Goal: Find specific page/section: Find specific page/section

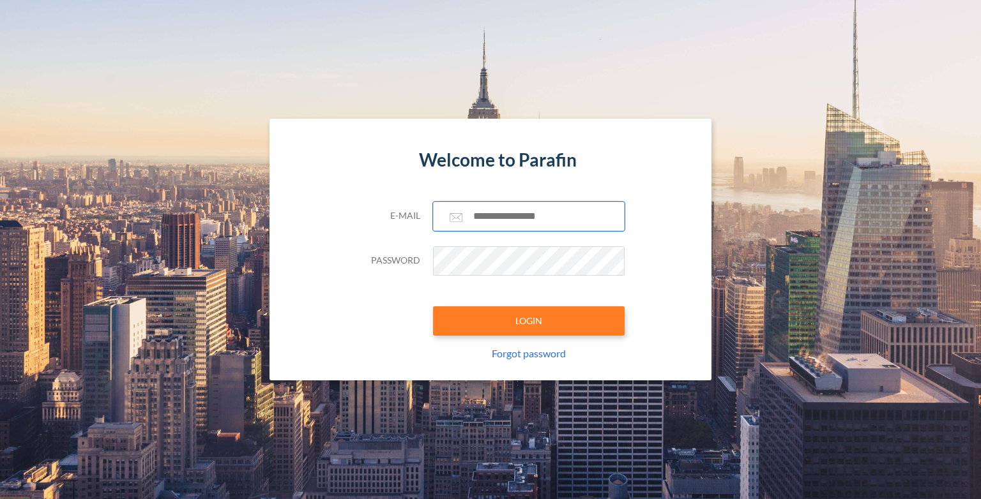
click at [525, 222] on input "text" at bounding box center [529, 216] width 192 height 29
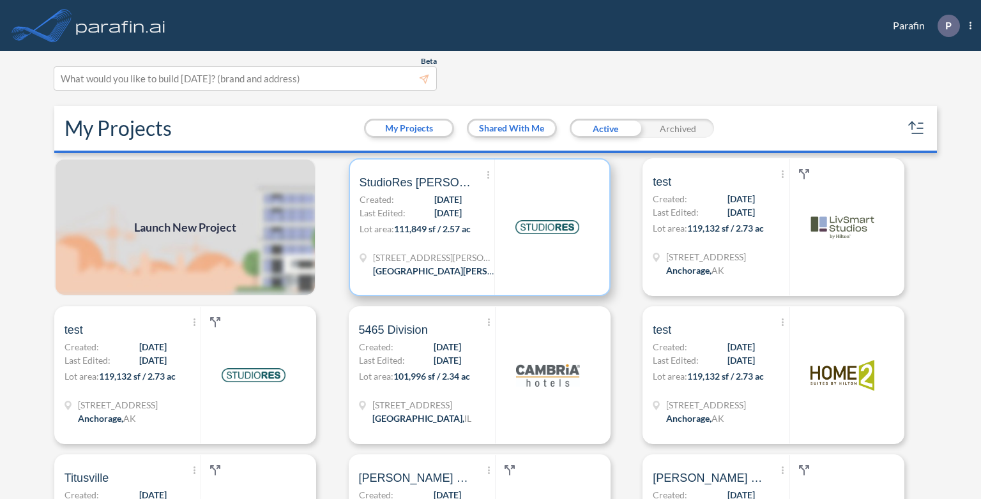
click at [449, 223] on span "111,849 sf / 2.57 ac" at bounding box center [432, 228] width 77 height 11
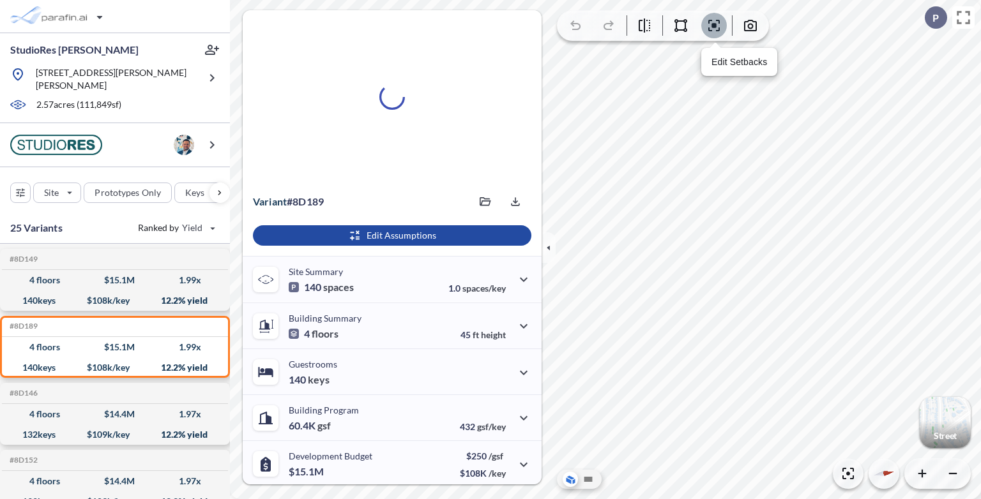
click at [718, 27] on icon "button" at bounding box center [713, 25] width 11 height 11
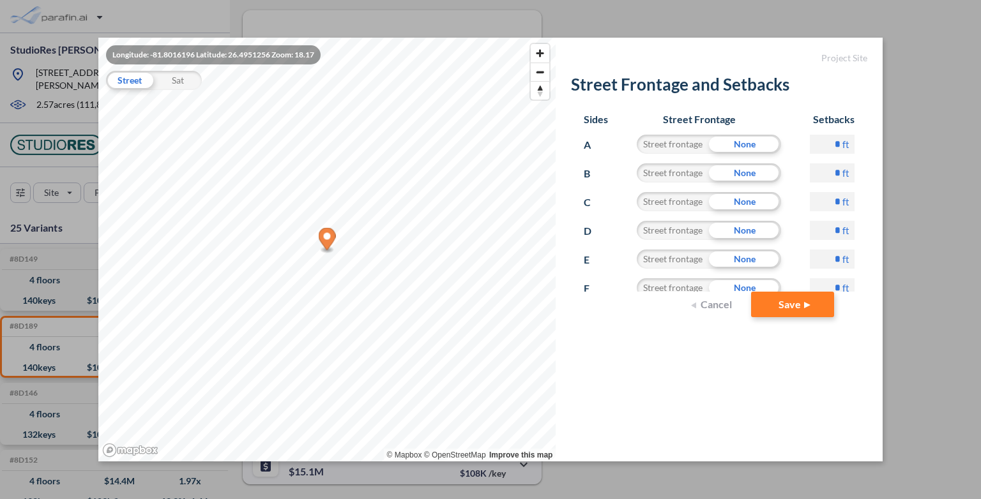
click at [929, 78] on div "Longitude: -81.8016196 Latitude: 26.4951256 Zoom: 18.17 Street Sat © Mapbox © O…" at bounding box center [490, 249] width 981 height 499
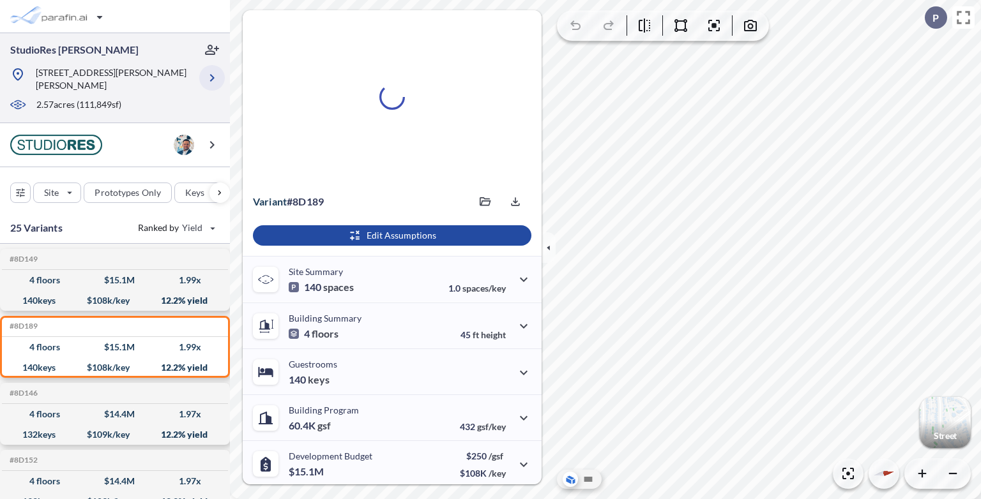
click at [216, 71] on icon "button" at bounding box center [211, 77] width 15 height 15
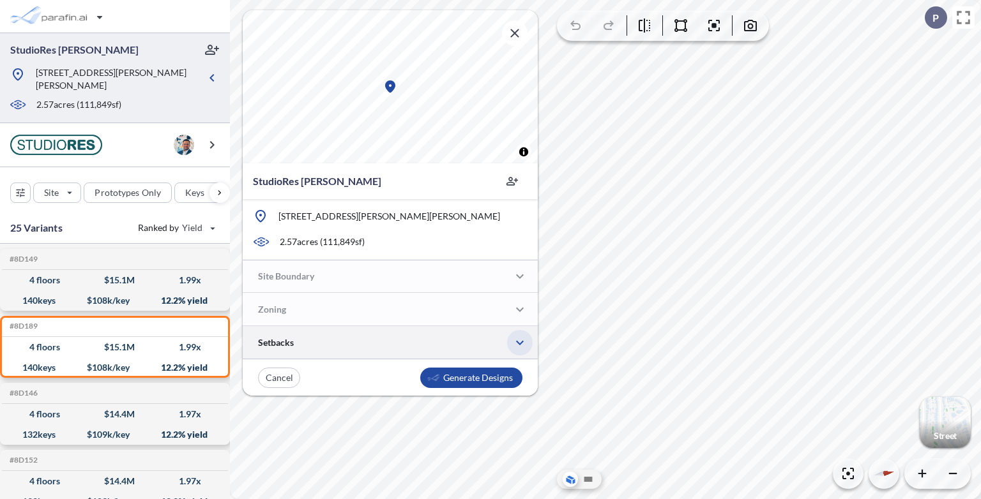
click at [521, 342] on icon "button" at bounding box center [520, 343] width 8 height 4
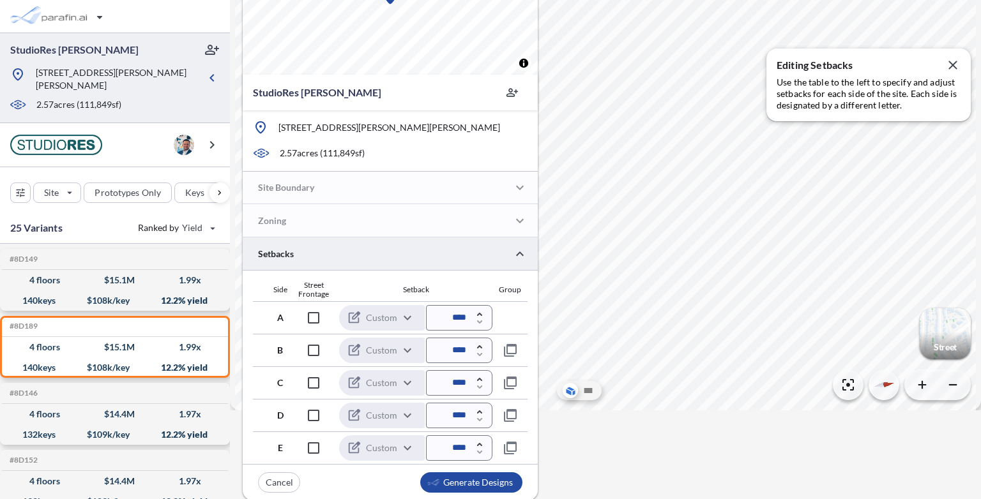
scroll to position [89, 0]
click at [929, 330] on div "button" at bounding box center [944, 333] width 51 height 51
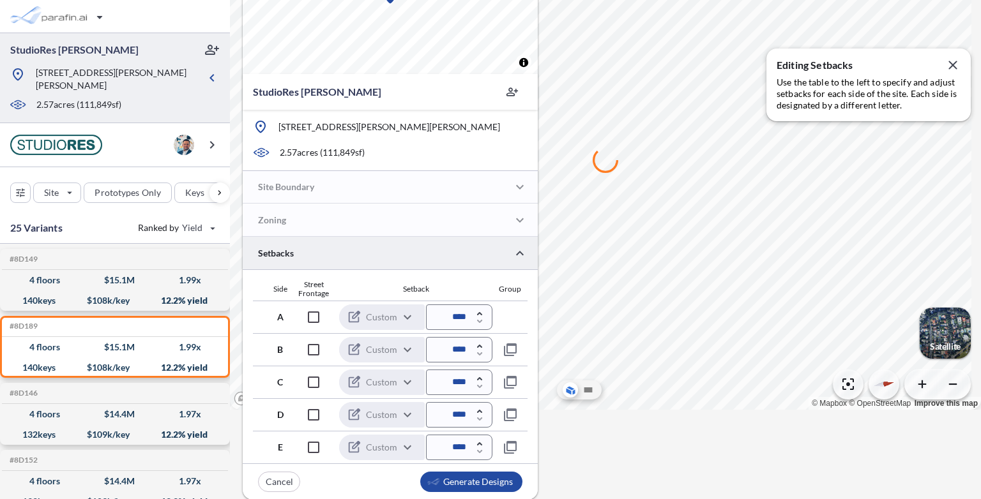
drag, startPoint x: 657, startPoint y: 244, endPoint x: 772, endPoint y: 343, distance: 152.1
click at [772, 343] on div at bounding box center [605, 160] width 751 height 499
click at [952, 65] on icon "button" at bounding box center [952, 65] width 8 height 8
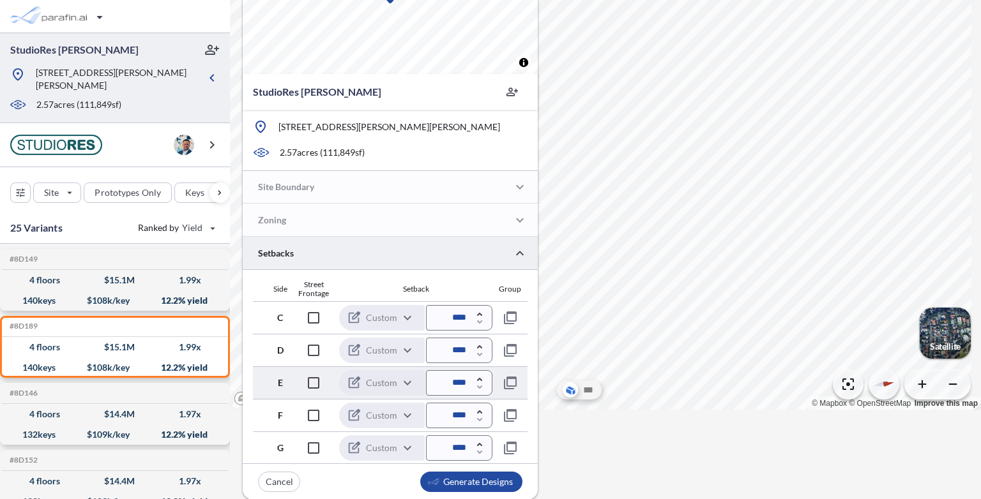
scroll to position [0, 0]
click at [477, 313] on icon "button" at bounding box center [479, 313] width 5 height 3
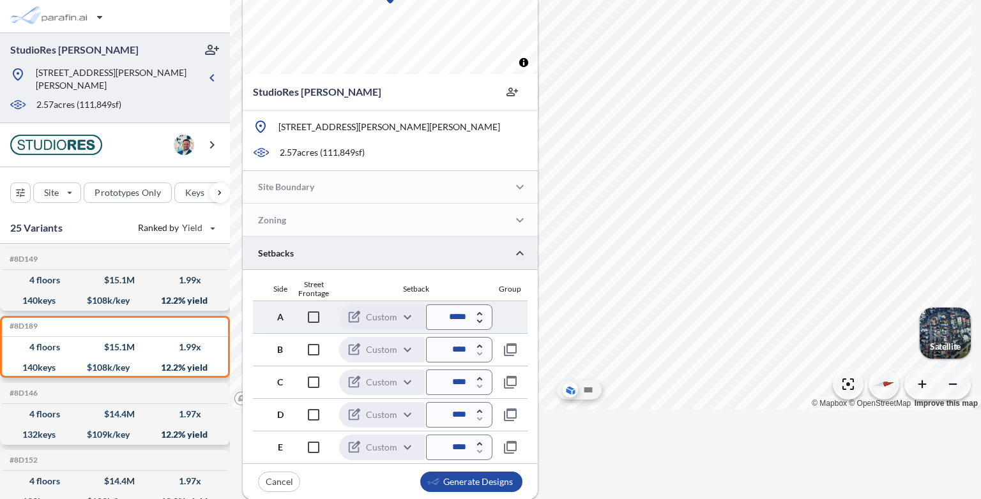
type input "*****"
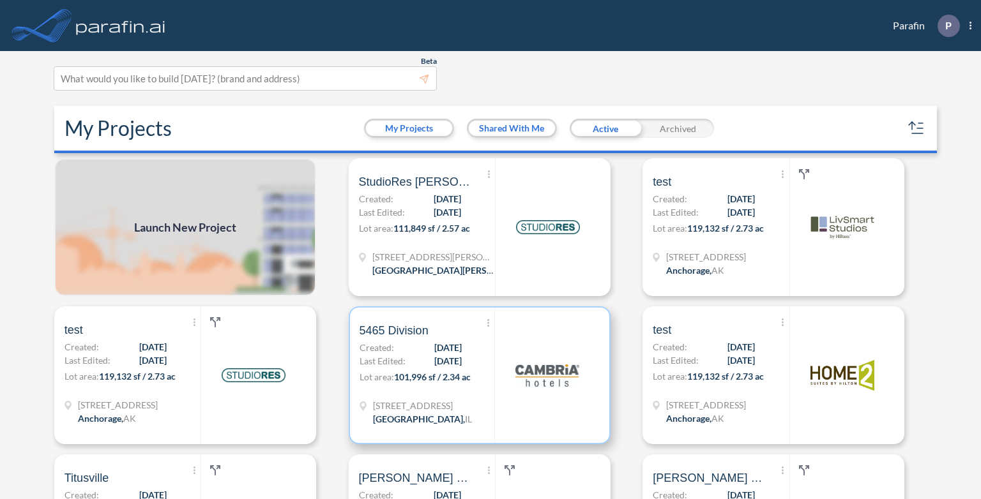
click at [442, 371] on p "Lot area: 101,996 sf / 2.34 ac" at bounding box center [426, 379] width 135 height 19
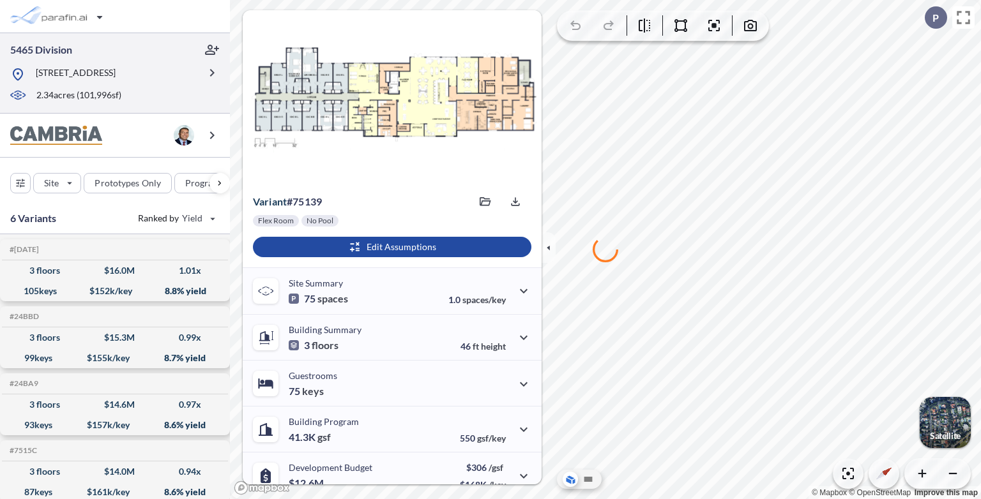
click at [116, 78] on p "5465 W Division St, Chicago, IL 60651" at bounding box center [76, 74] width 80 height 16
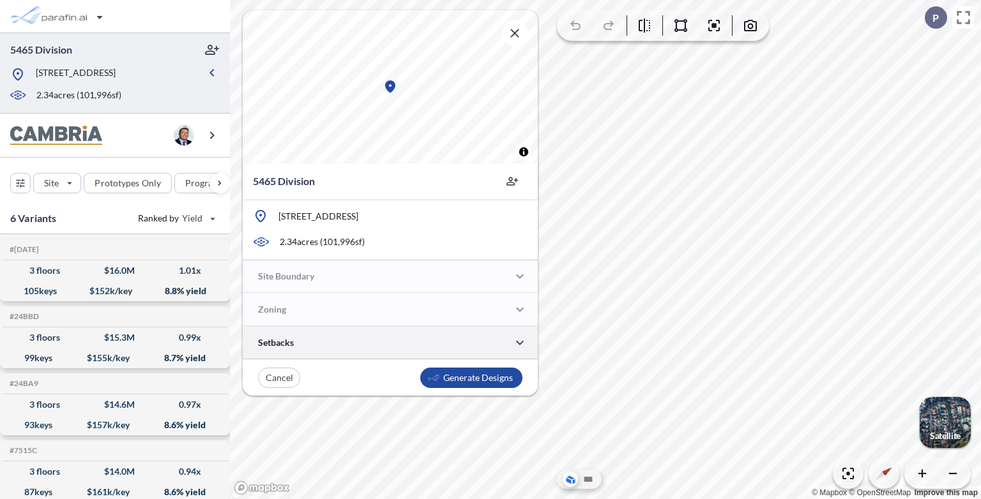
click at [475, 343] on div at bounding box center [390, 342] width 295 height 33
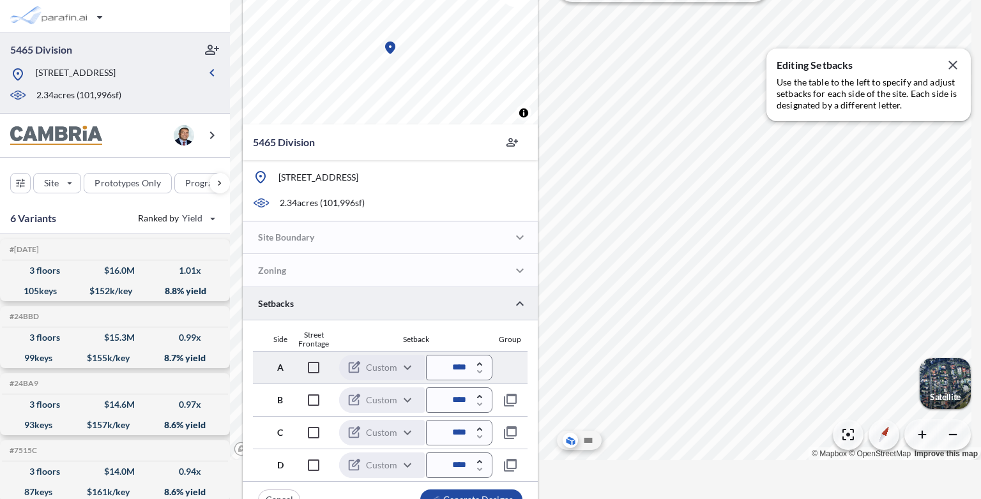
scroll to position [56, 0]
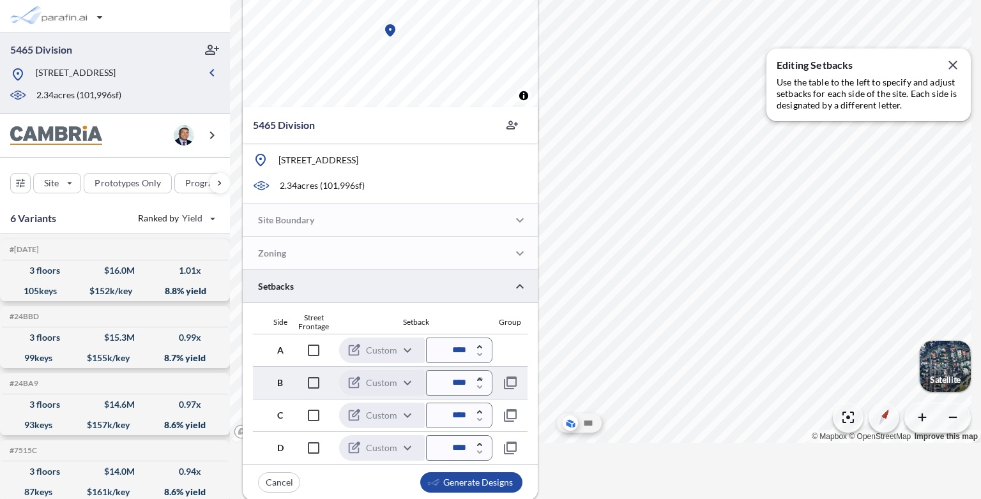
click at [480, 377] on icon "button" at bounding box center [479, 379] width 5 height 4
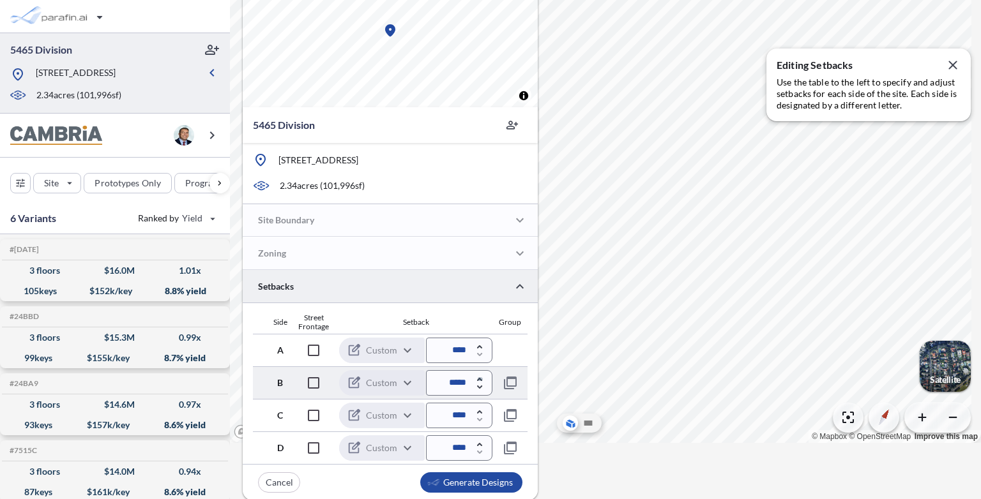
type input "*****"
click at [480, 363] on input "*****" at bounding box center [459, 351] width 66 height 26
click at [956, 66] on icon "button" at bounding box center [952, 64] width 15 height 15
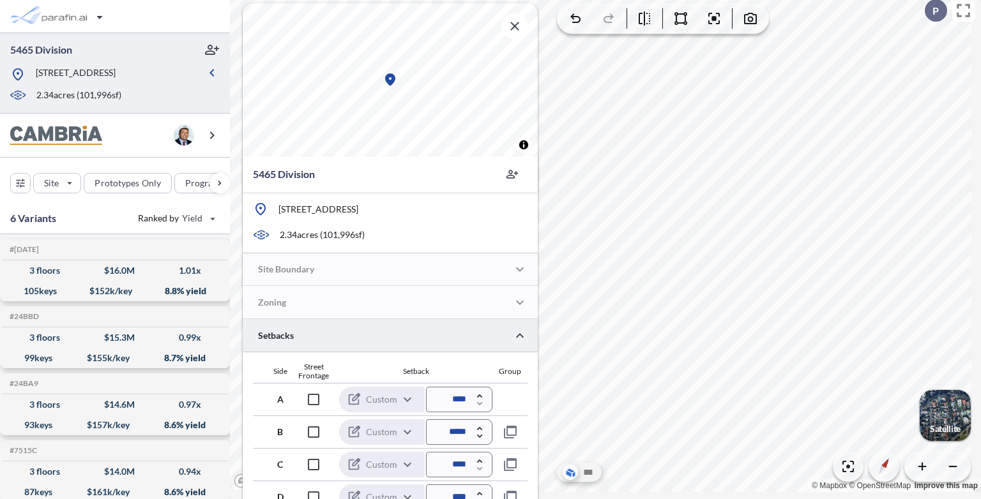
scroll to position [0, 0]
